Goal: Task Accomplishment & Management: Use online tool/utility

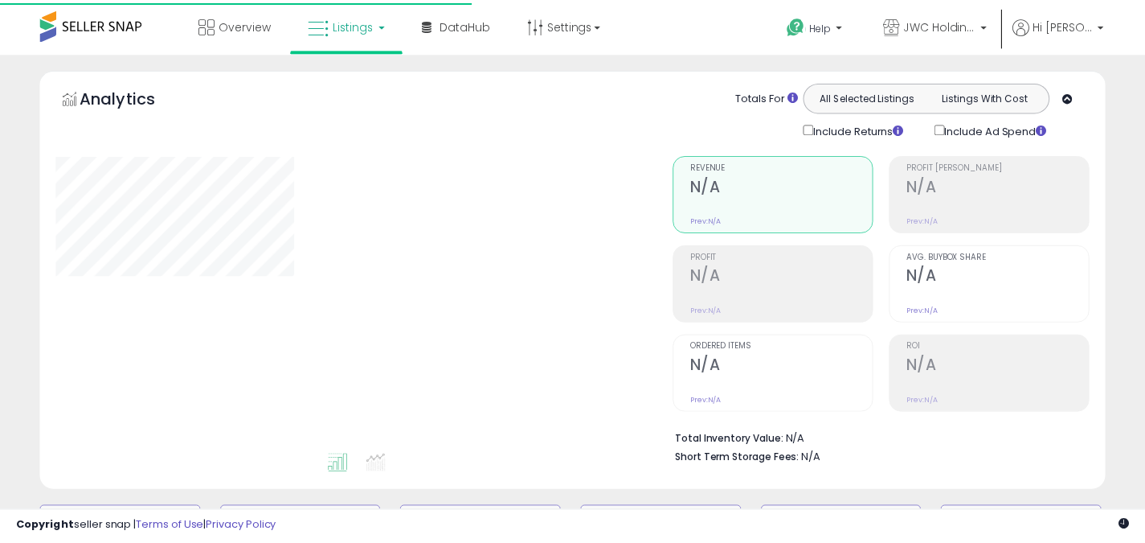
scroll to position [455, 0]
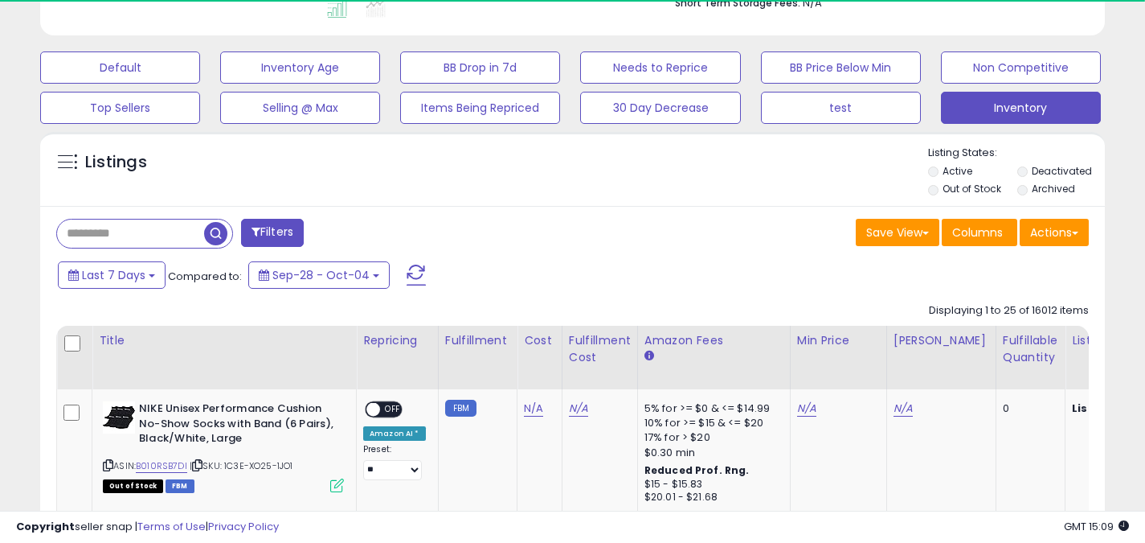
click at [415, 273] on span at bounding box center [416, 274] width 19 height 21
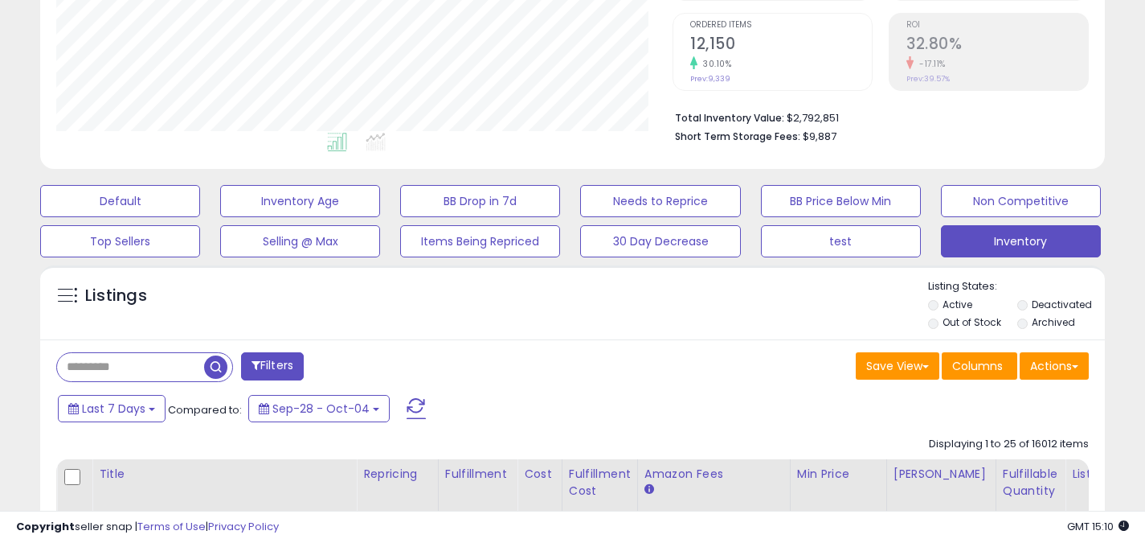
scroll to position [402, 0]
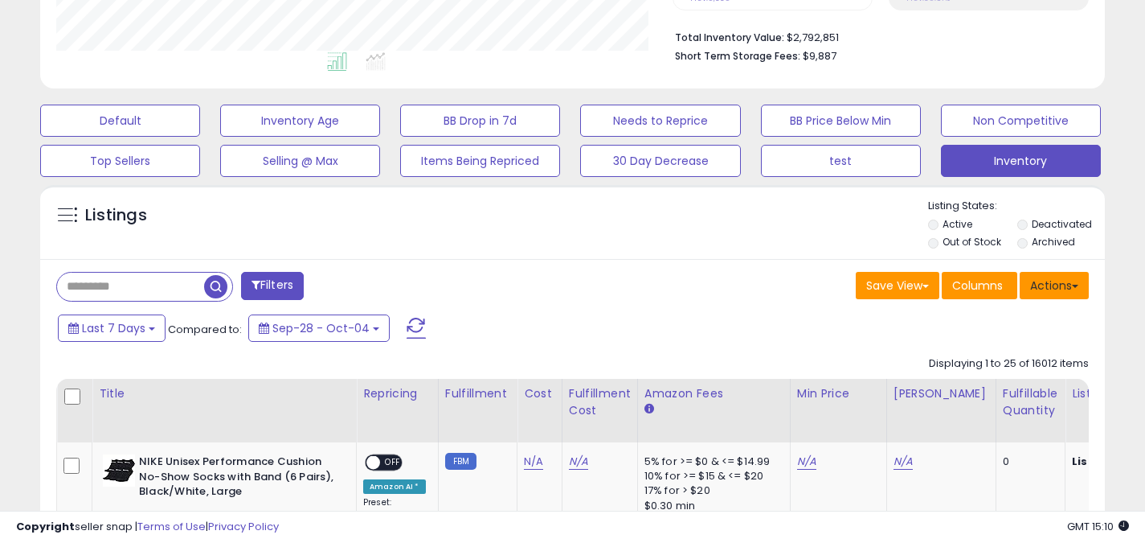
click at [1063, 283] on button "Actions" at bounding box center [1054, 285] width 69 height 27
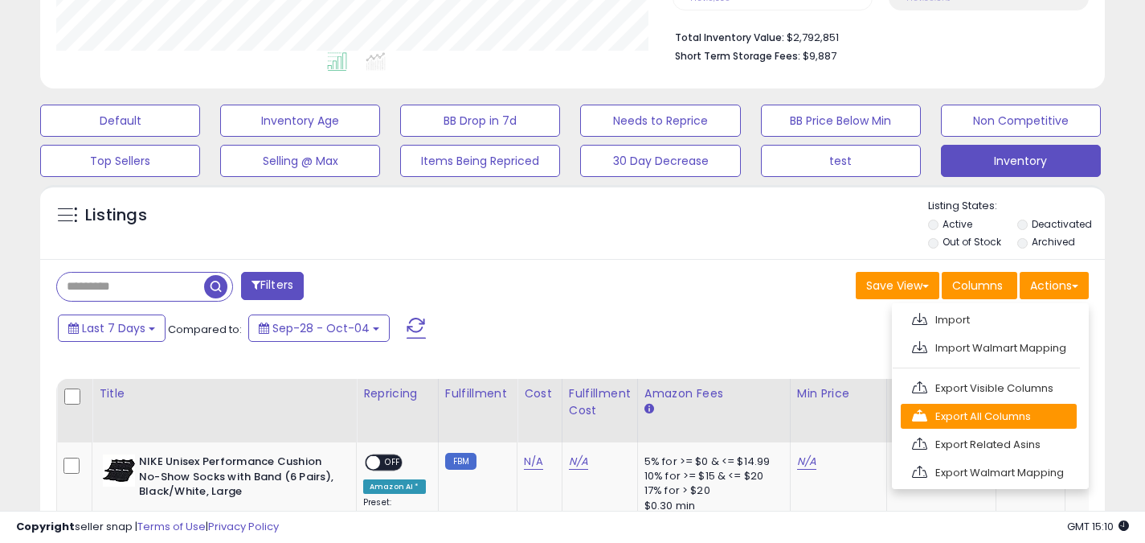
click at [994, 411] on link "Export All Columns" at bounding box center [989, 416] width 176 height 25
